Goal: Transaction & Acquisition: Obtain resource

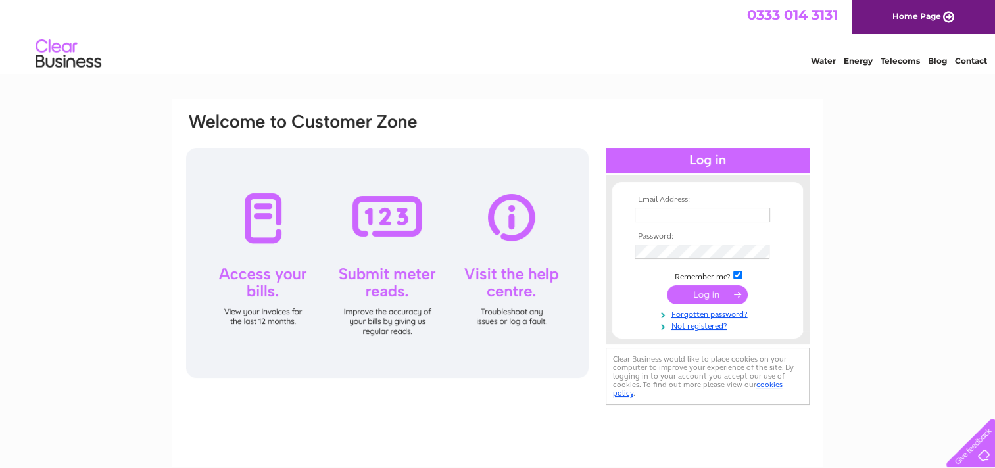
click at [675, 226] on td at bounding box center [707, 229] width 153 height 7
click at [675, 216] on input "text" at bounding box center [703, 216] width 137 height 16
type input "hleitch@fynehomes.co.uk"
click at [667, 286] on input "submit" at bounding box center [707, 295] width 81 height 18
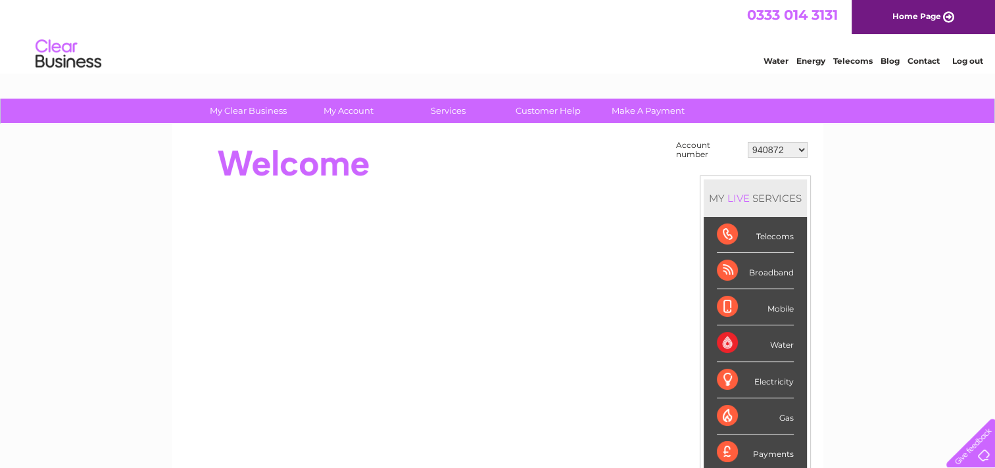
click at [795, 157] on td "940872 942211 954674 990461 1112489 1115093 30276825" at bounding box center [777, 149] width 66 height 25
click at [805, 148] on select "940872 942211 954674 990461 1112489 1115093 30276825" at bounding box center [778, 150] width 60 height 16
click at [805, 155] on select "940872 942211 954674 990461 1112489 1115093 30276825" at bounding box center [778, 150] width 60 height 16
select select "30276825"
click at [748, 142] on select "940872 942211 954674 990461 1112489 1115093 30276825" at bounding box center [778, 150] width 60 height 16
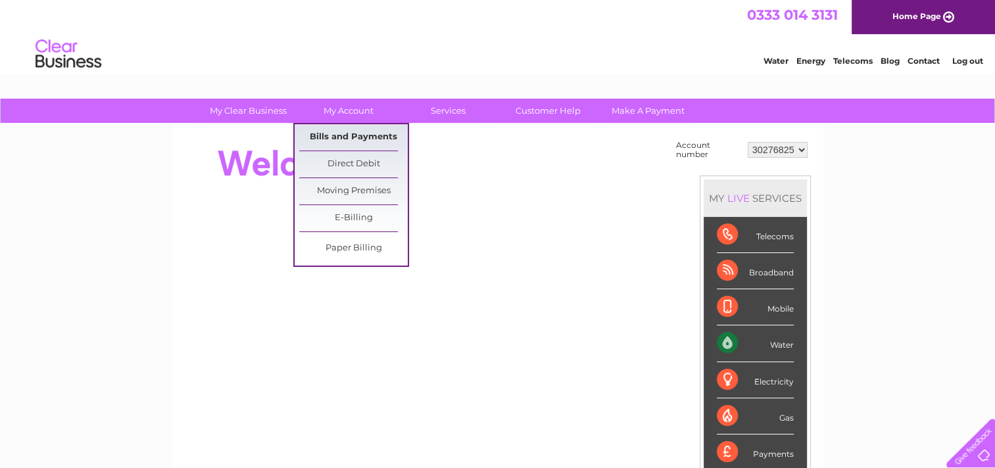
click at [350, 132] on link "Bills and Payments" at bounding box center [353, 137] width 108 height 26
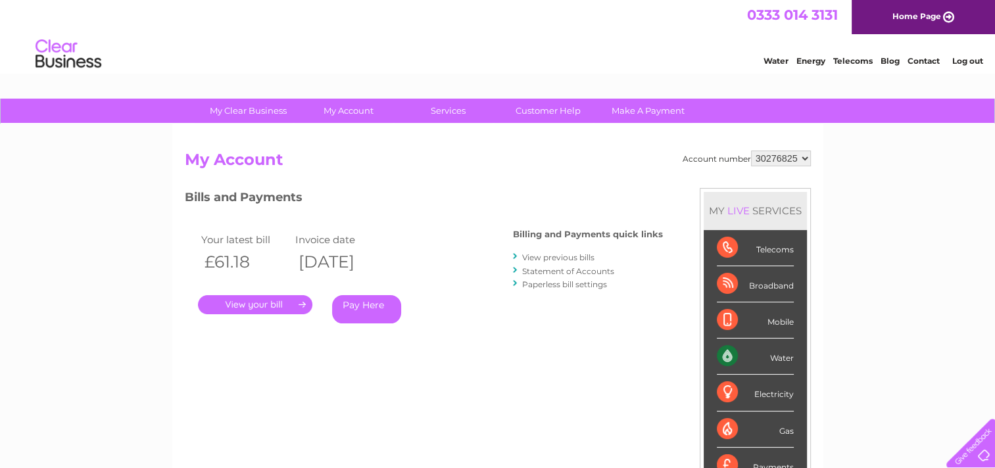
click at [287, 304] on link "." at bounding box center [255, 304] width 114 height 19
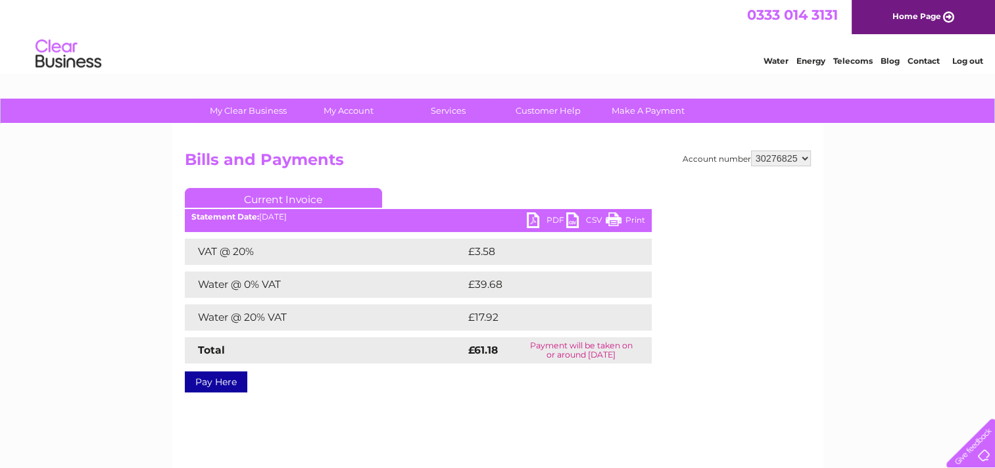
click at [544, 218] on link "PDF" at bounding box center [546, 221] width 39 height 19
click at [806, 153] on select "940872 942211 954674 990461 1112489 1115093 30276825" at bounding box center [781, 159] width 60 height 16
select select "1115093"
click at [751, 151] on select "940872 942211 954674 990461 1112489 1115093 30276825" at bounding box center [781, 159] width 60 height 16
click at [534, 220] on link "PDF" at bounding box center [546, 221] width 39 height 19
